Goal: Task Accomplishment & Management: Complete application form

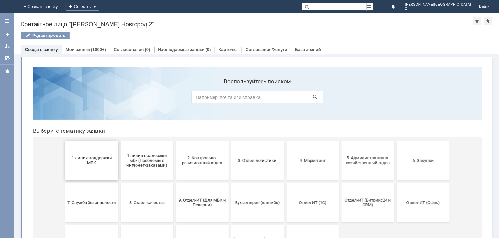
click at [84, 166] on button "1 линия поддержки МБК" at bounding box center [91, 159] width 53 height 39
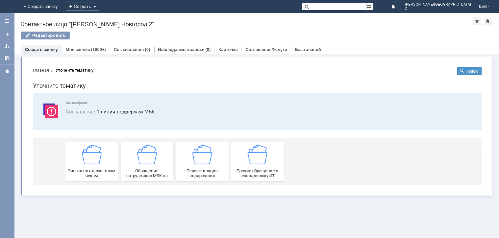
click at [84, 166] on div "Заявка по отложенным чекам" at bounding box center [91, 161] width 49 height 34
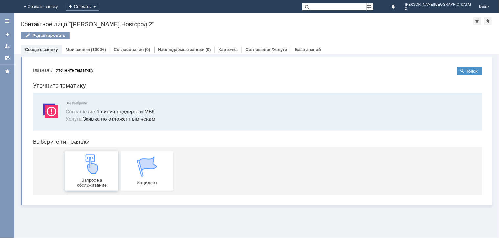
click at [85, 169] on img at bounding box center [92, 164] width 20 height 20
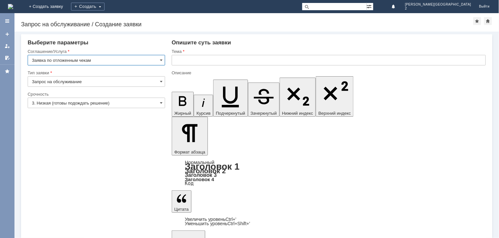
click at [53, 103] on input "3. Низкая (готовы подождать решение)" at bounding box center [96, 103] width 137 height 11
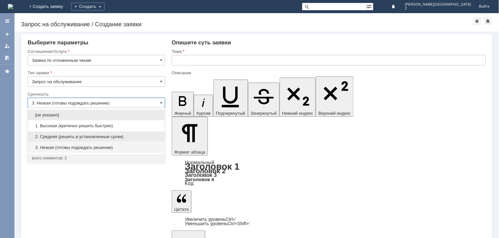
click at [53, 136] on span "2. Средняя (решить в установленные сроки)" at bounding box center [96, 136] width 129 height 5
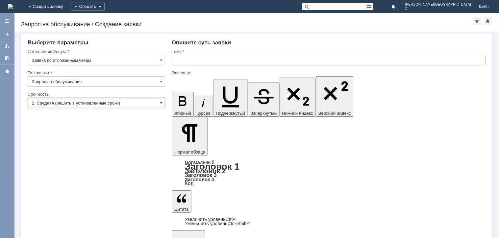
type input "2. Средняя (решить в установленные сроки)"
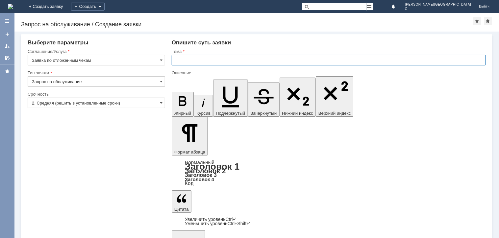
click at [187, 58] on input "text" at bounding box center [329, 60] width 314 height 11
type input "Отложенные чеки"
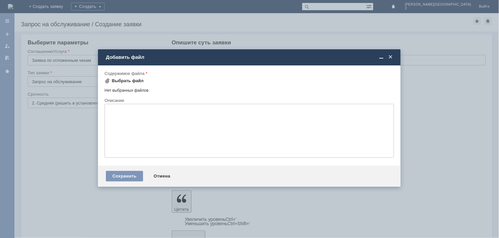
click at [139, 78] on div "Выбрать файл" at bounding box center [128, 80] width 32 height 5
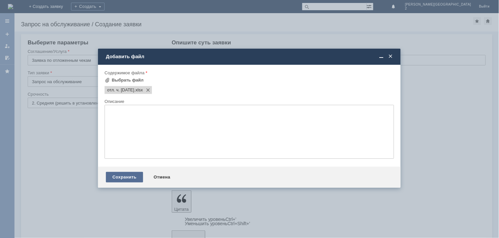
click at [123, 180] on div "Сохранить" at bounding box center [124, 177] width 37 height 11
